Goal: Information Seeking & Learning: Learn about a topic

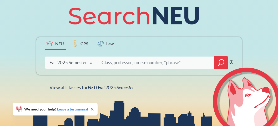
scroll to position [70, 0]
click at [238, 20] on div "NEU CPS Law Phrase search guarantees the exact search appears in the results. E…" at bounding box center [139, 45] width 212 height 89
click at [32, 16] on div "NEU CPS Law Phrase search guarantees the exact search appears in the results. E…" at bounding box center [139, 45] width 278 height 197
click at [221, 62] on icon "magnifying glass" at bounding box center [221, 62] width 6 height 7
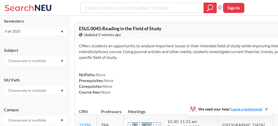
scroll to position [26, 0]
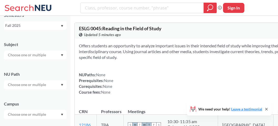
click at [50, 86] on div at bounding box center [35, 84] width 63 height 9
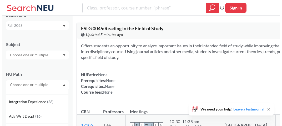
scroll to position [141, 0]
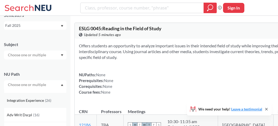
click at [37, 100] on span "Integration Experience" at bounding box center [26, 100] width 38 height 6
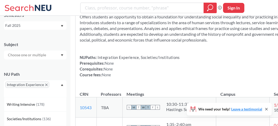
scroll to position [79, 0]
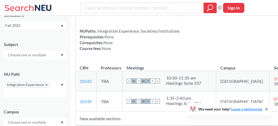
click at [60, 24] on div "Fall 2025" at bounding box center [32, 26] width 55 height 6
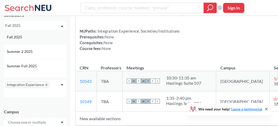
scroll to position [26, 0]
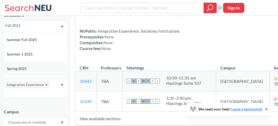
click at [41, 66] on div "Spring 2025" at bounding box center [36, 69] width 59 height 6
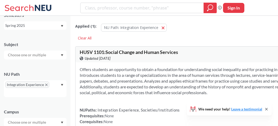
click at [54, 28] on div "Spring 2025" at bounding box center [32, 26] width 55 height 6
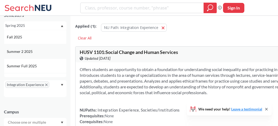
click at [43, 50] on div "Summer 2 2025" at bounding box center [36, 52] width 59 height 6
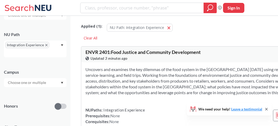
scroll to position [79, 0]
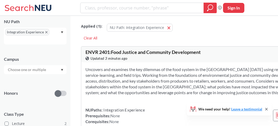
click at [48, 32] on span "Integration Experience" at bounding box center [27, 32] width 44 height 6
click at [46, 32] on icon "X to remove pill" at bounding box center [46, 32] width 2 height 2
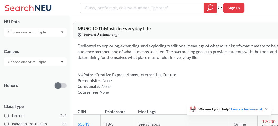
click at [63, 34] on div at bounding box center [35, 32] width 63 height 9
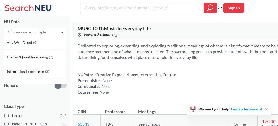
scroll to position [141, 0]
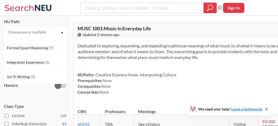
click at [134, 53] on section "Dedicated to exploring, expanding, and exploding traditional meanings of what m…" at bounding box center [209, 51] width 264 height 17
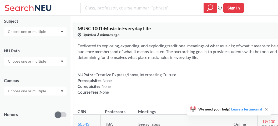
scroll to position [0, 0]
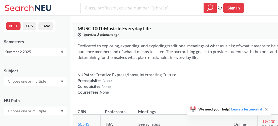
click at [56, 53] on div "Summer 2 2025" at bounding box center [32, 52] width 55 height 6
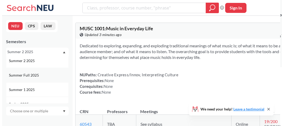
scroll to position [26, 0]
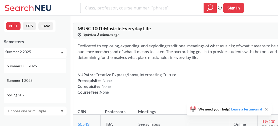
click at [46, 79] on div "Summer 1 2025" at bounding box center [36, 80] width 59 height 6
